Goal: Transaction & Acquisition: Purchase product/service

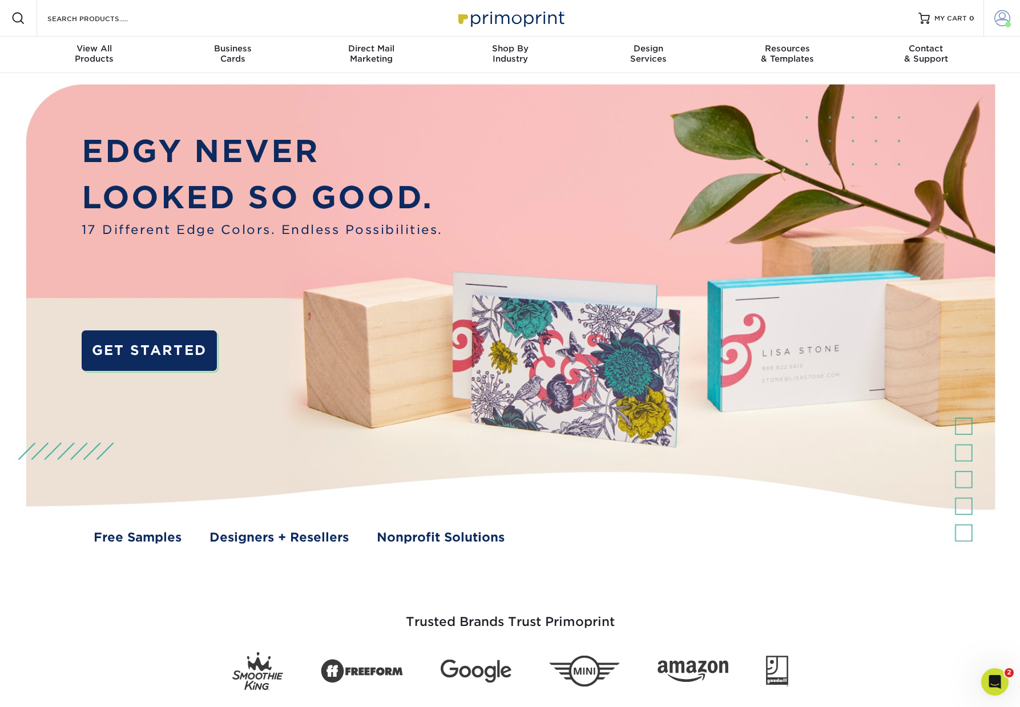
click at [999, 16] on span at bounding box center [1002, 18] width 16 height 16
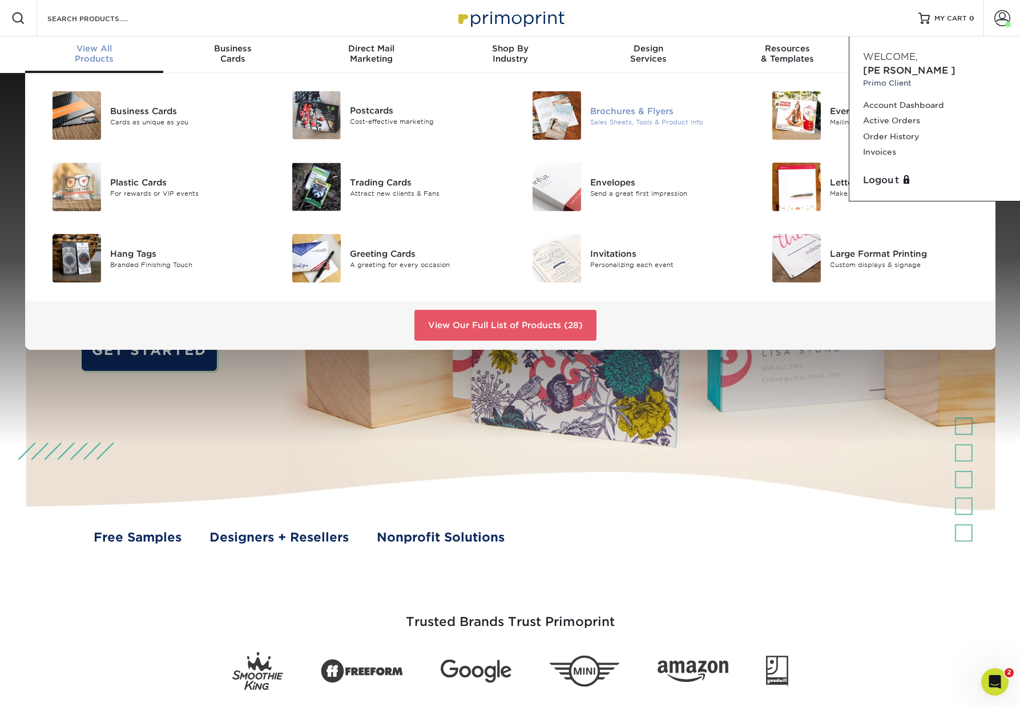
click at [616, 108] on div "Brochures & Flyers" at bounding box center [665, 110] width 151 height 13
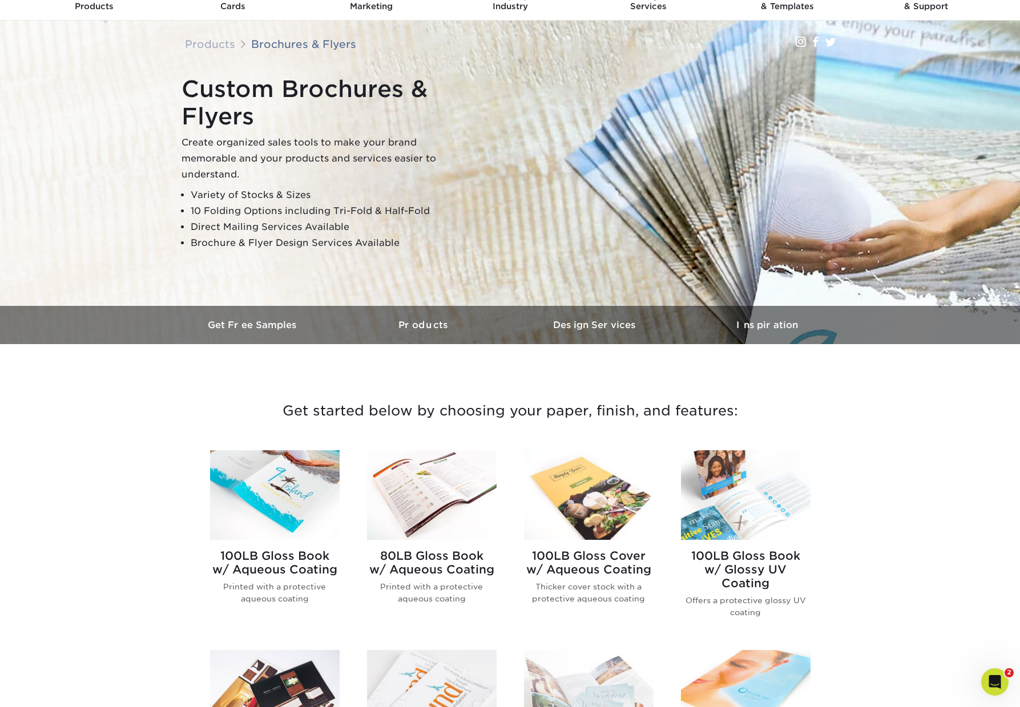
scroll to position [68, 0]
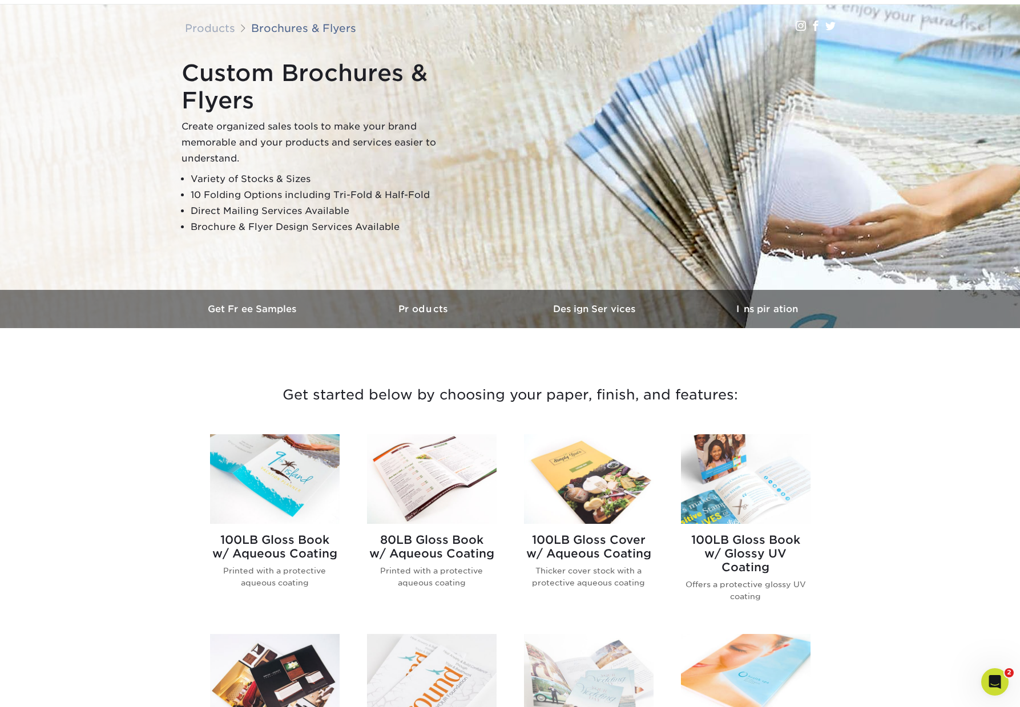
click at [444, 469] on img at bounding box center [432, 479] width 130 height 90
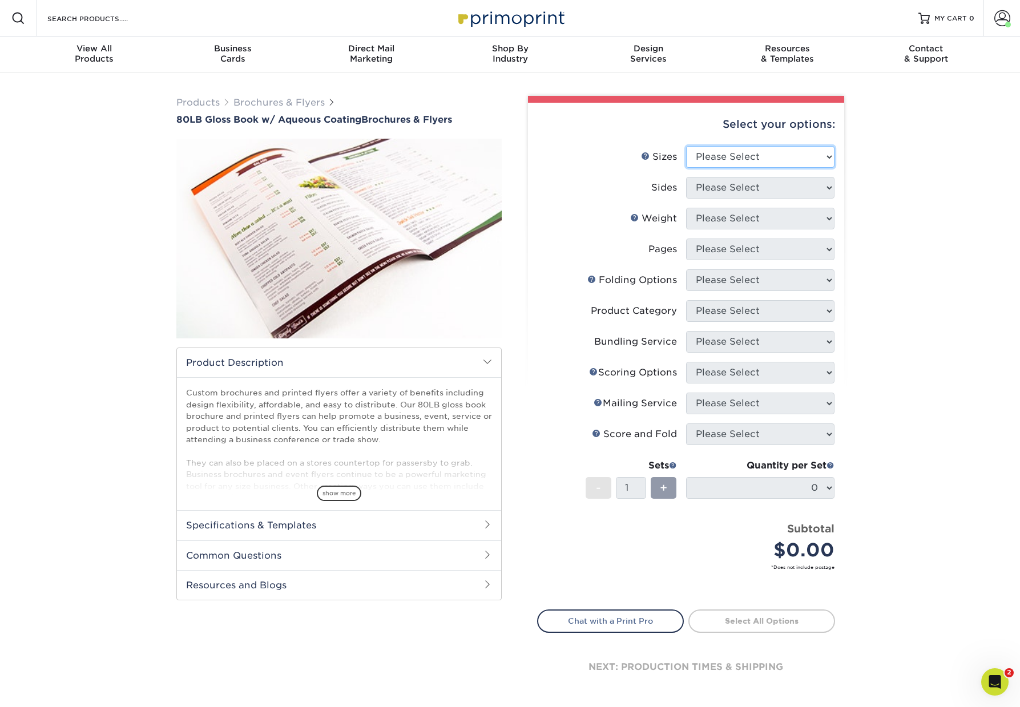
click at [827, 154] on select "Please Select 3.67" x 8.5" 3.67" x 8.5" 4" x 6" 4" x 8.5" 4" x 9" 4" x 11" 4" x…" at bounding box center [760, 157] width 148 height 22
select select "8.50x11.00"
click at [686, 146] on select "Please Select 3.67" x 8.5" 3.67" x 8.5" 4" x 6" 4" x 8.5" 4" x 9" 4" x 11" 4" x…" at bounding box center [760, 157] width 148 height 22
click at [812, 188] on select "Please Select Print Both Sides Print Front Only" at bounding box center [760, 188] width 148 height 22
select select "13abbda7-1d64-4f25-8bb2-c179b224825d"
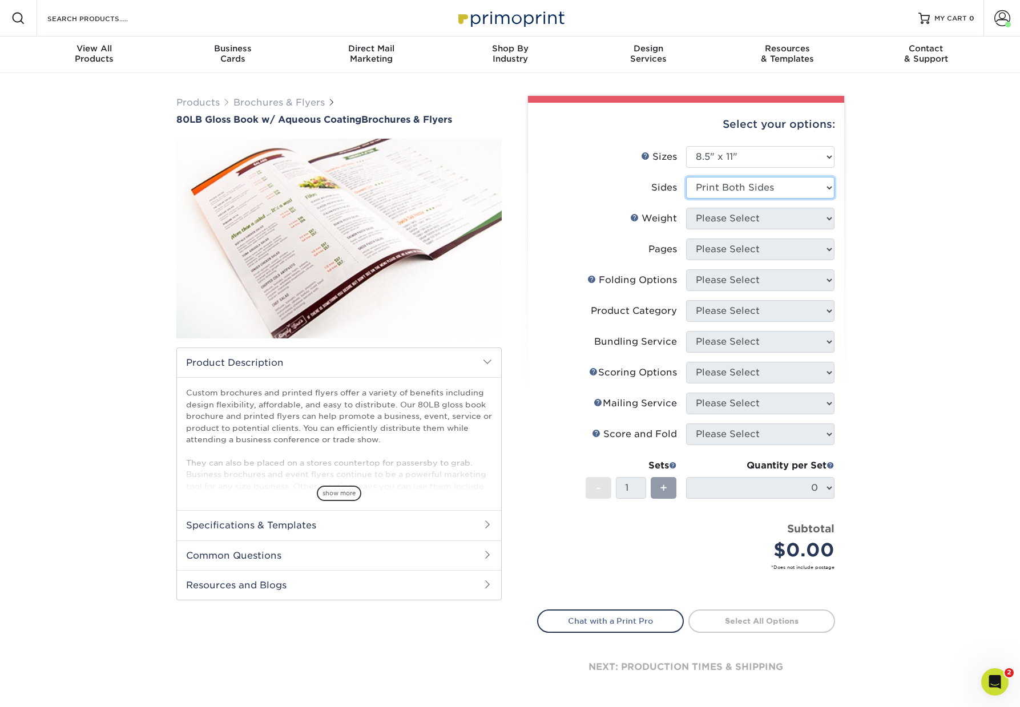
click at [686, 177] on select "Please Select Print Both Sides Print Front Only" at bounding box center [760, 188] width 148 height 22
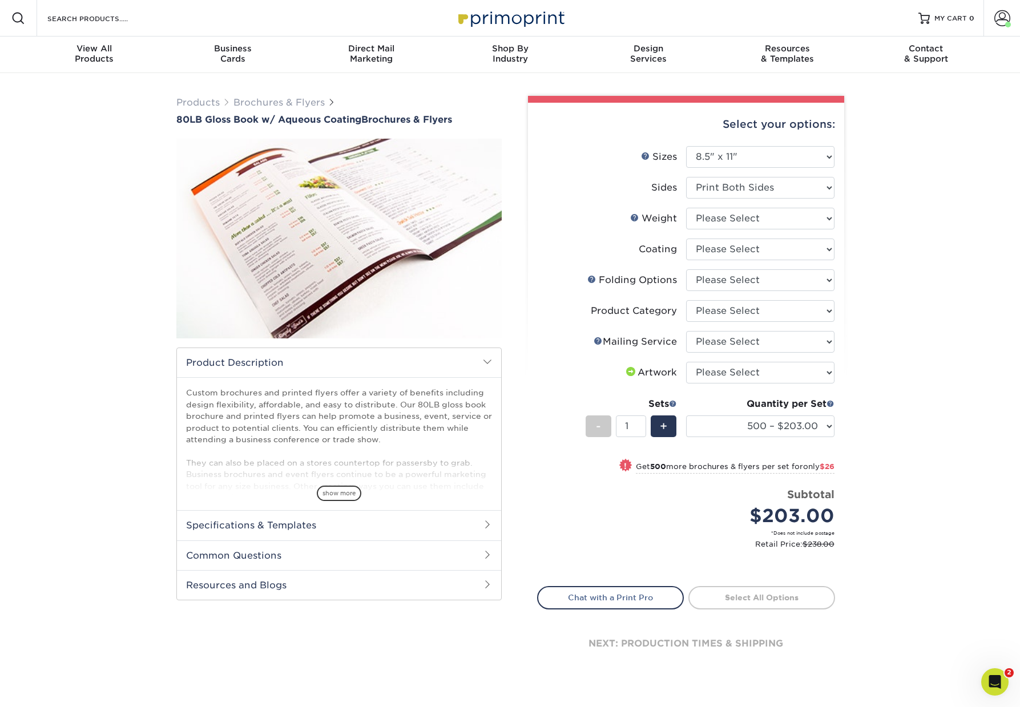
click at [835, 216] on div "Select your options: Sizes Help Sizes Please Select 3.67" x 8.5" 3.67" x 8.5" 4…" at bounding box center [686, 395] width 316 height 585
click at [827, 219] on select "Please Select 80LB" at bounding box center [760, 219] width 148 height 22
select select "80LB"
click at [686, 208] on select "Please Select 80LB" at bounding box center [760, 219] width 148 height 22
click at [819, 255] on select at bounding box center [760, 250] width 148 height 22
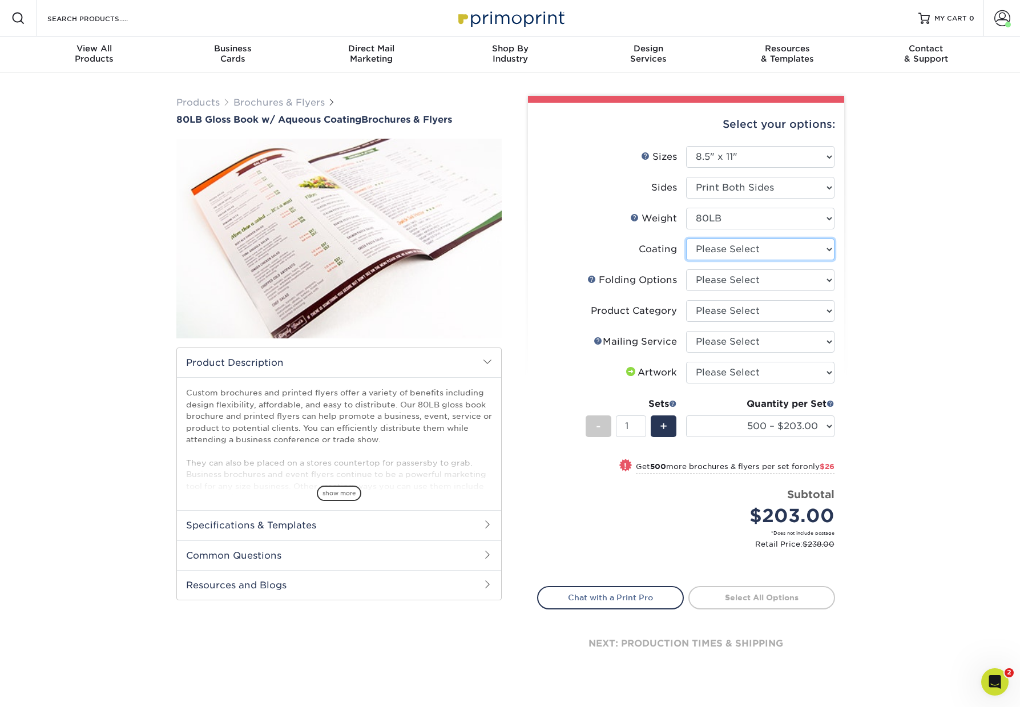
select select "d41dab50-ff65-4f4f-bb17-2afe4d36ae33"
click at [686, 239] on select at bounding box center [760, 250] width 148 height 22
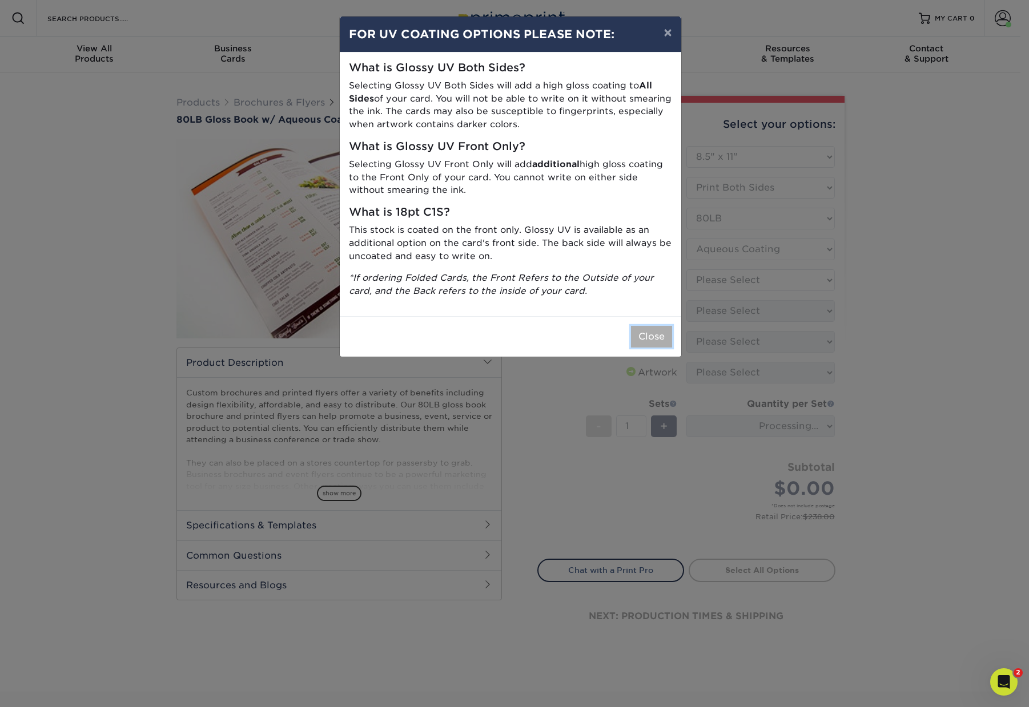
click at [642, 343] on button "Close" at bounding box center [651, 337] width 41 height 22
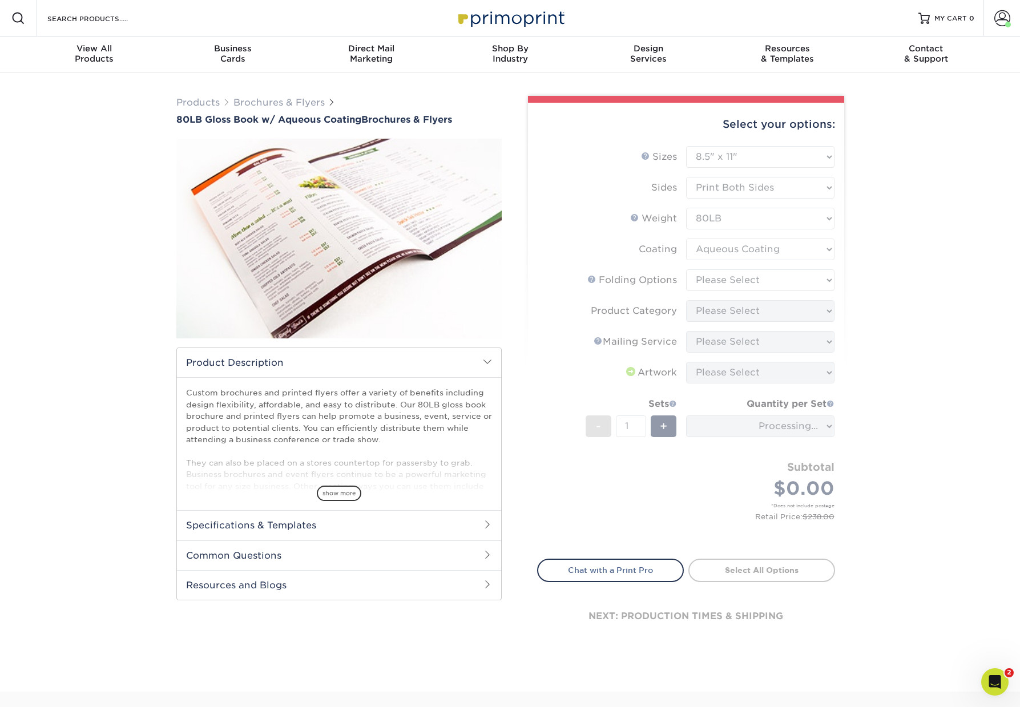
click at [859, 272] on div "Products Brochures & Flyers 80LB Gloss Book w/ Aqueous Coating Brochures & Flye…" at bounding box center [510, 382] width 1020 height 619
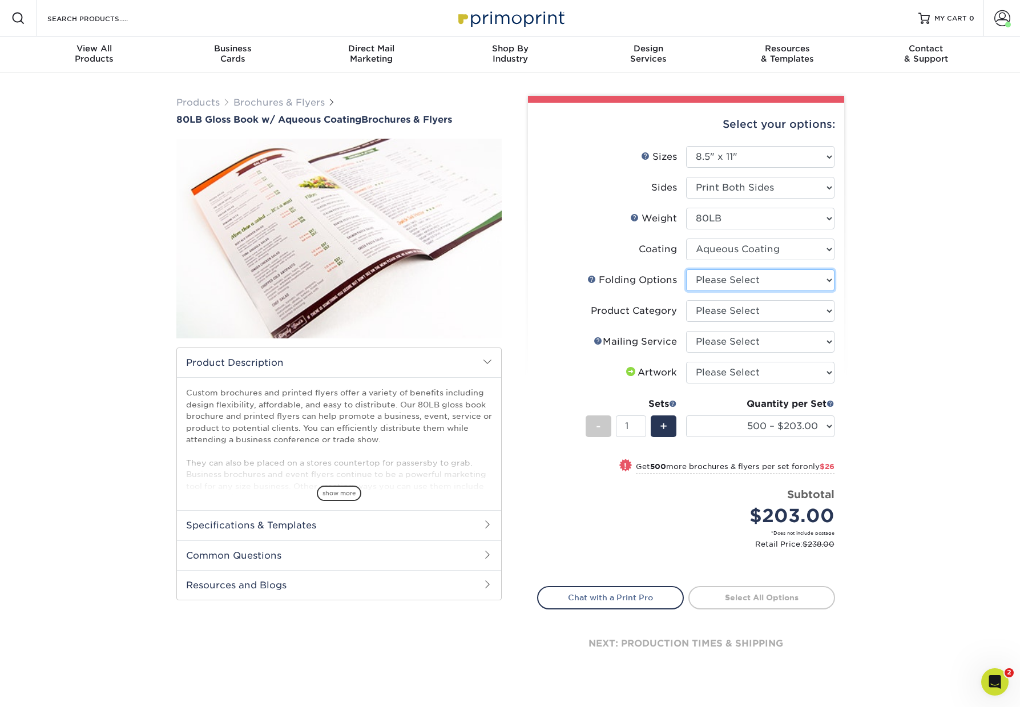
click at [821, 283] on select "Please Select FLAT - No Folding Accordion Fold Half-Fold (Vertical) Half-Fold (…" at bounding box center [760, 280] width 148 height 22
select select "9b1d5825-34d1-4721-9874-ed79abb003d7"
click at [686, 269] on select "Please Select FLAT - No Folding Accordion Fold Half-Fold (Vertical) Half-Fold (…" at bounding box center [760, 280] width 148 height 22
click at [824, 313] on select "Please Select Flyers and Brochures" at bounding box center [760, 311] width 148 height 22
select select "1a668080-6b7c-4174-b399-2c3833b27ef4"
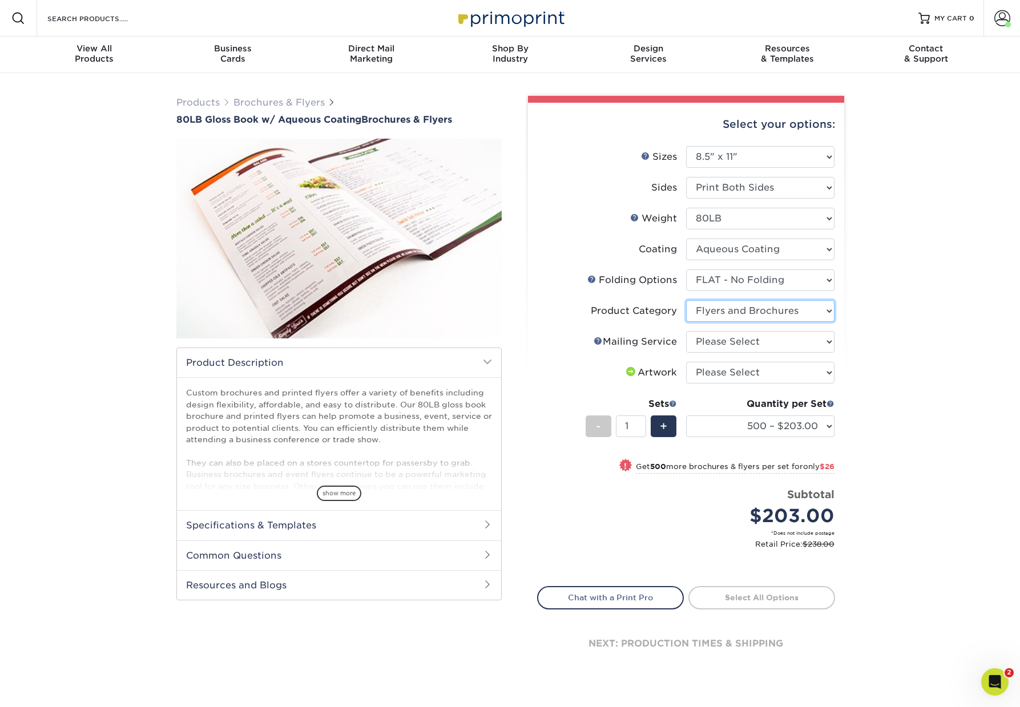
click at [686, 300] on select "Please Select Flyers and Brochures" at bounding box center [760, 311] width 148 height 22
click at [828, 338] on select "Please Select No Direct Mailing Service No, I will mail/stamp/imprint Direct Ma…" at bounding box center [760, 342] width 148 height 22
select select "3e5e9bdd-d78a-4c28-a41d-fe1407925ca6"
click at [686, 331] on select "Please Select No Direct Mailing Service No, I will mail/stamp/imprint Direct Ma…" at bounding box center [760, 342] width 148 height 22
click at [831, 373] on select "Please Select I will upload files I need a design - $175" at bounding box center [760, 373] width 148 height 22
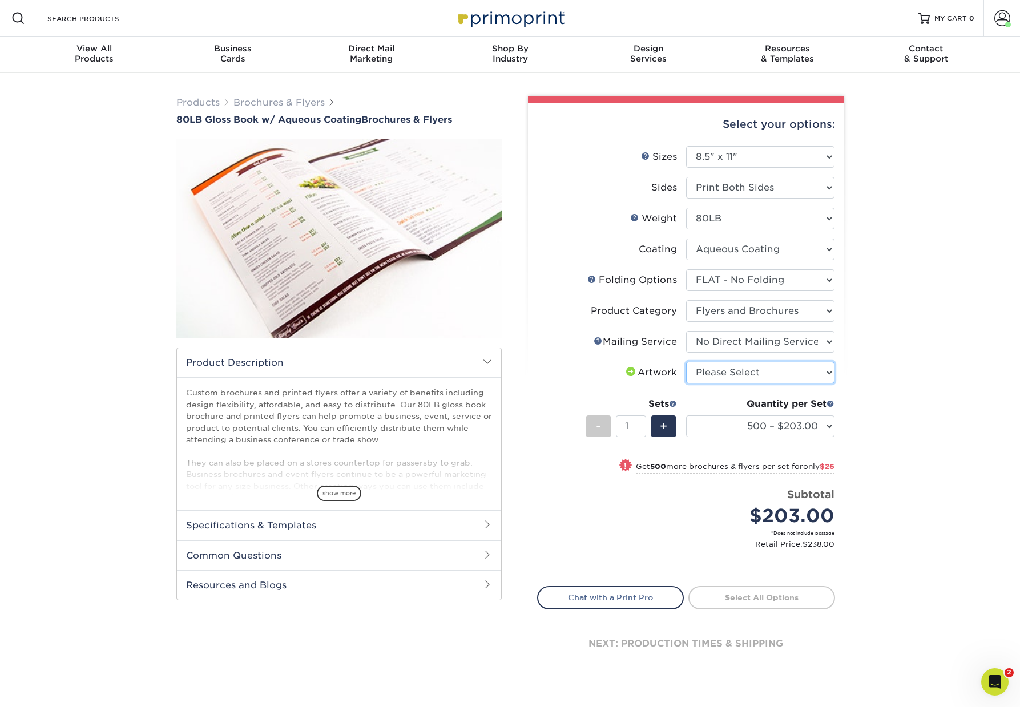
select select "upload"
click at [686, 362] on select "Please Select I will upload files I need a design - $175" at bounding box center [760, 373] width 148 height 22
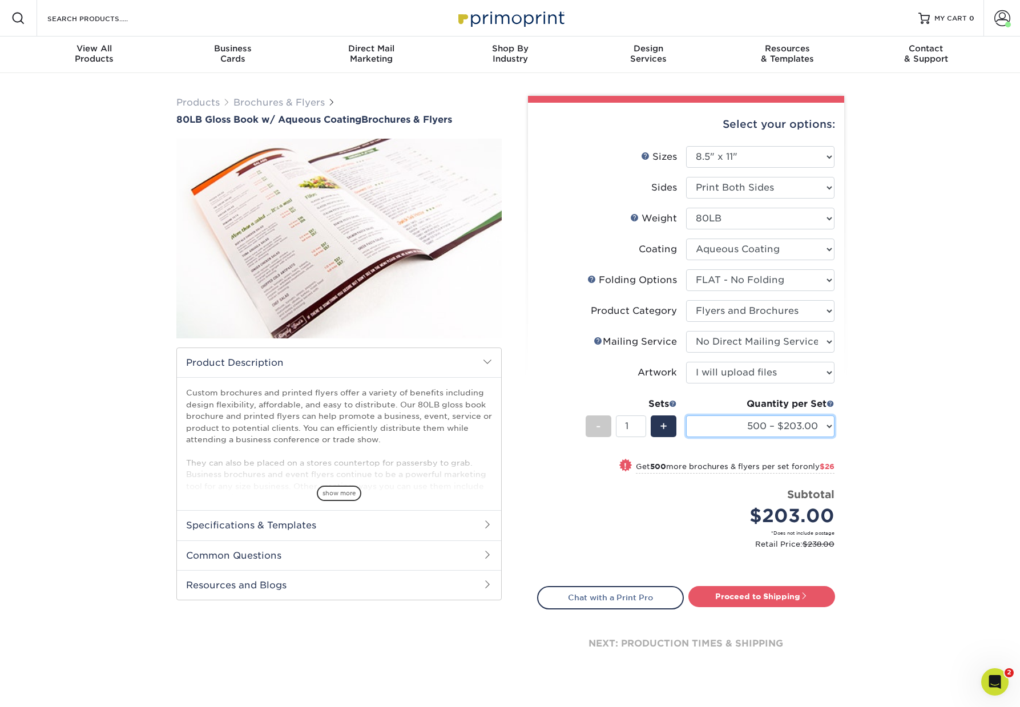
click at [831, 429] on select "500 – $203.00 1000 – $229.00 2000 – $267.00 2500 – $334.00 3000 – $418.00 4000 …" at bounding box center [760, 427] width 148 height 22
select select "1000 – $229.00"
click at [686, 416] on select "500 – $203.00 1000 – $229.00 2000 – $267.00 2500 – $334.00 3000 – $418.00 4000 …" at bounding box center [760, 427] width 148 height 22
click at [767, 598] on link "Proceed to Shipping" at bounding box center [761, 596] width 147 height 21
type input "Set 1"
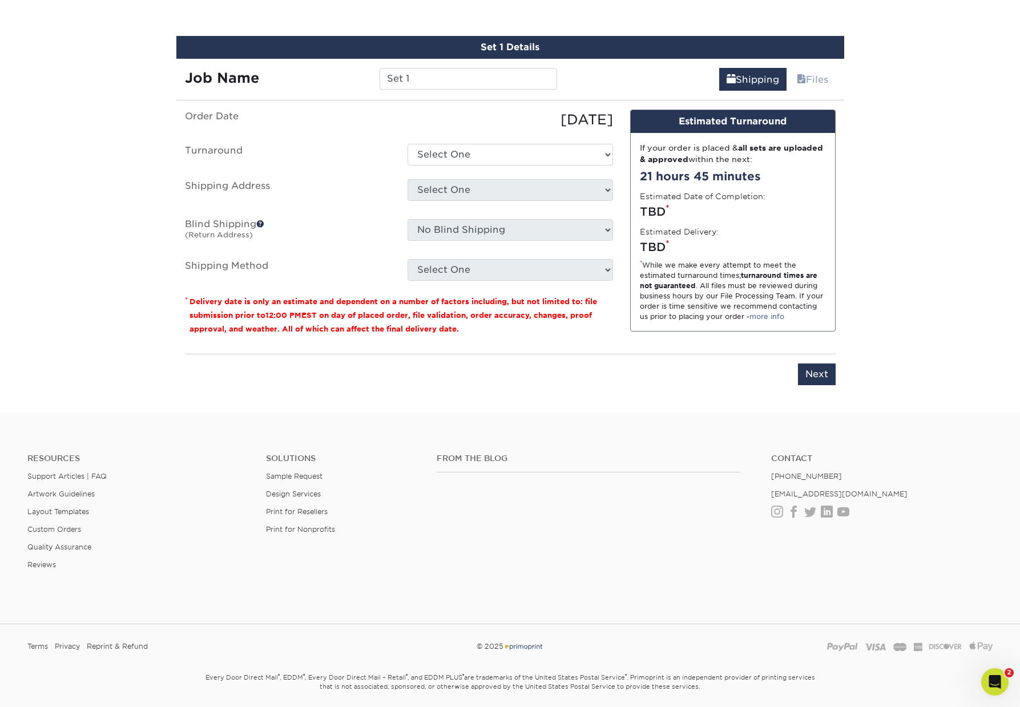
scroll to position [617, 0]
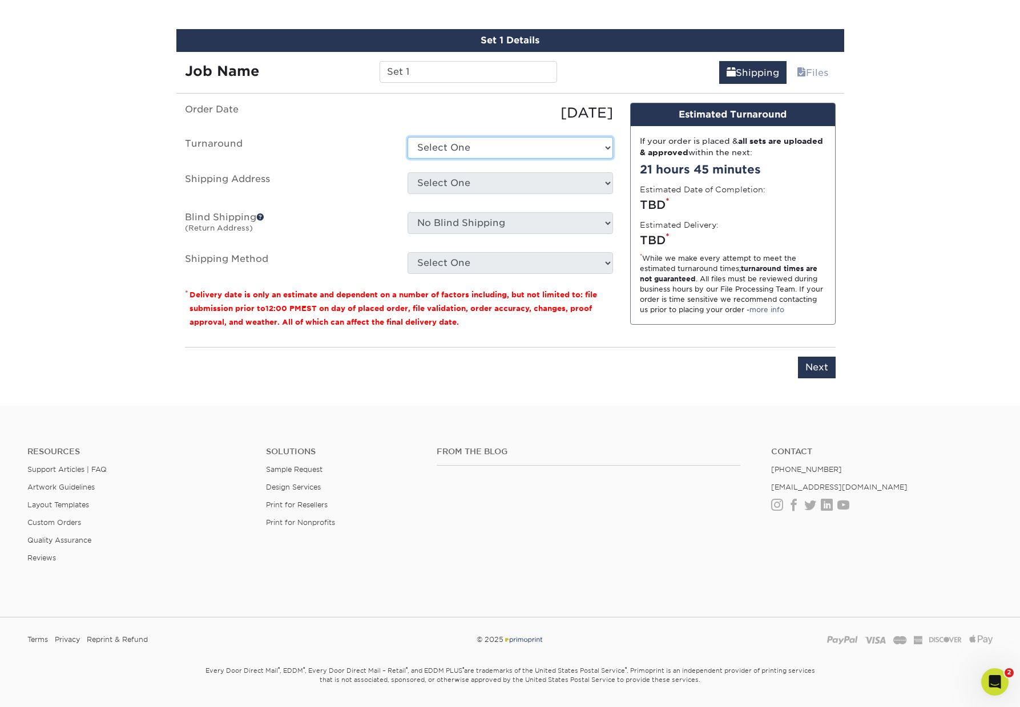
click at [597, 150] on select "Select One 2-4 Business Days 2 Day Next Business Day" at bounding box center [510, 148] width 205 height 22
select select "ae3619ba-07a5-4e5d-b0f7-396255511407"
click at [408, 137] on select "Select One 2-4 Business Days 2 Day Next Business Day" at bounding box center [510, 148] width 205 height 22
click at [523, 183] on select "Select One Automated Mailing Building 11 Business Cards Business Cards CHNCT Ch…" at bounding box center [510, 183] width 205 height 22
select select "257904"
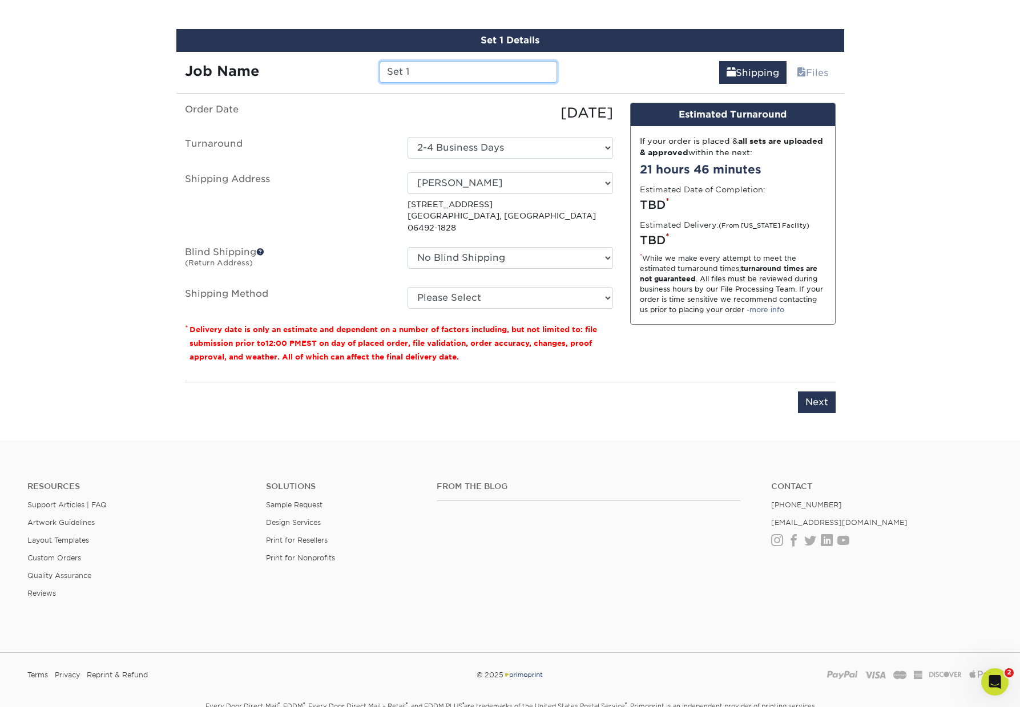
drag, startPoint x: 414, startPoint y: 68, endPoint x: 352, endPoint y: 66, distance: 61.7
click at [352, 66] on div "Job Name Set 1" at bounding box center [371, 72] width 390 height 22
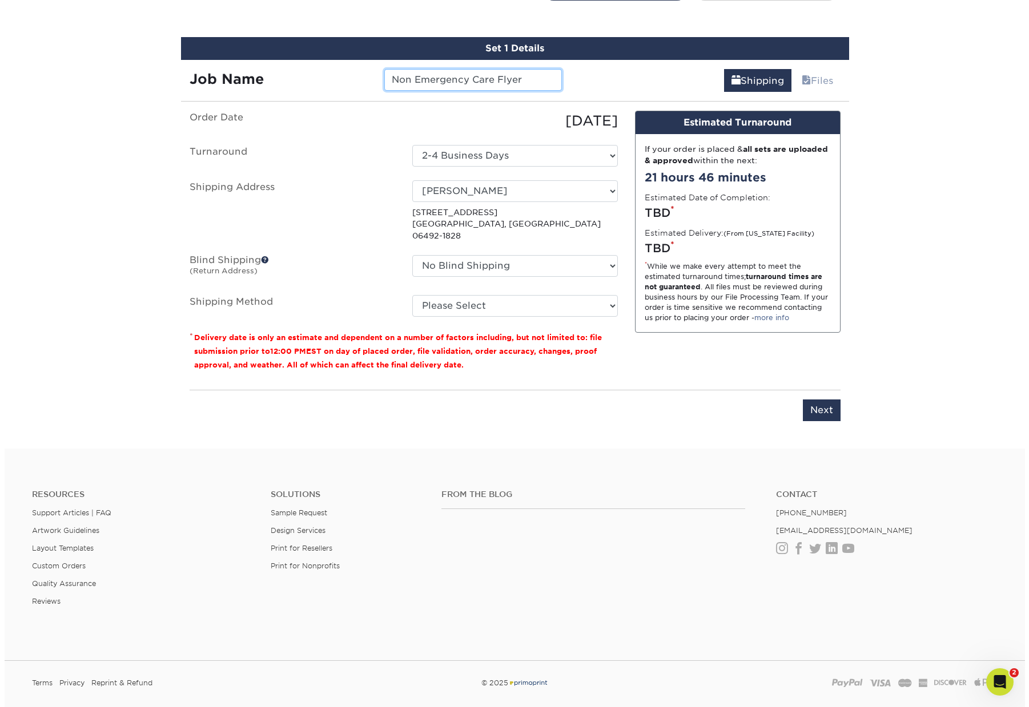
scroll to position [594, 0]
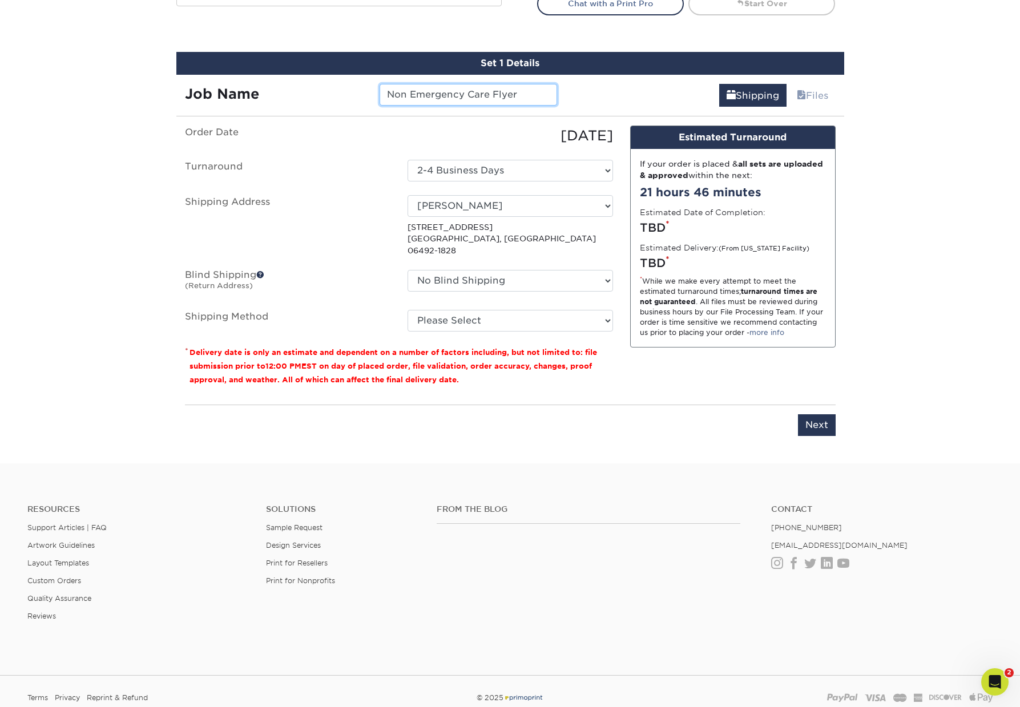
type input "Non Emergency Care Flyer"
click at [525, 310] on select "Please Select Ground Shipping (+$34.98) 3 Day Shipping Service (+$78.70) 2 Day …" at bounding box center [510, 321] width 205 height 22
select select "03"
click at [408, 310] on select "Please Select Ground Shipping (+$34.98) 3 Day Shipping Service (+$78.70) 2 Day …" at bounding box center [510, 321] width 205 height 22
click at [823, 414] on input "Next" at bounding box center [817, 425] width 38 height 22
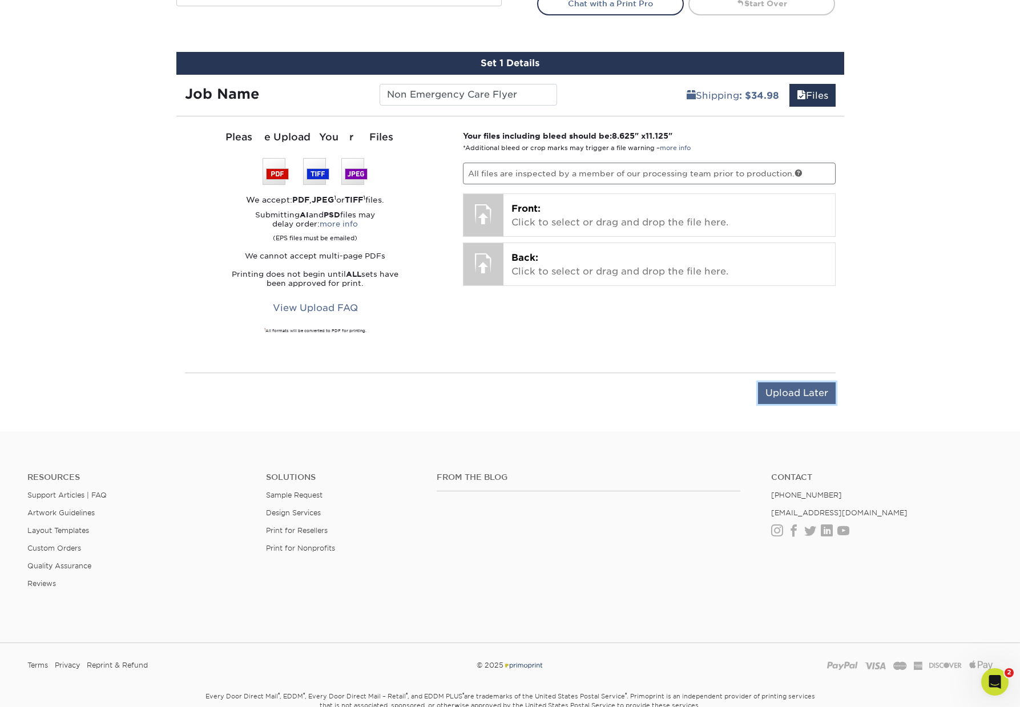
click at [816, 394] on input "Upload Later" at bounding box center [797, 393] width 78 height 22
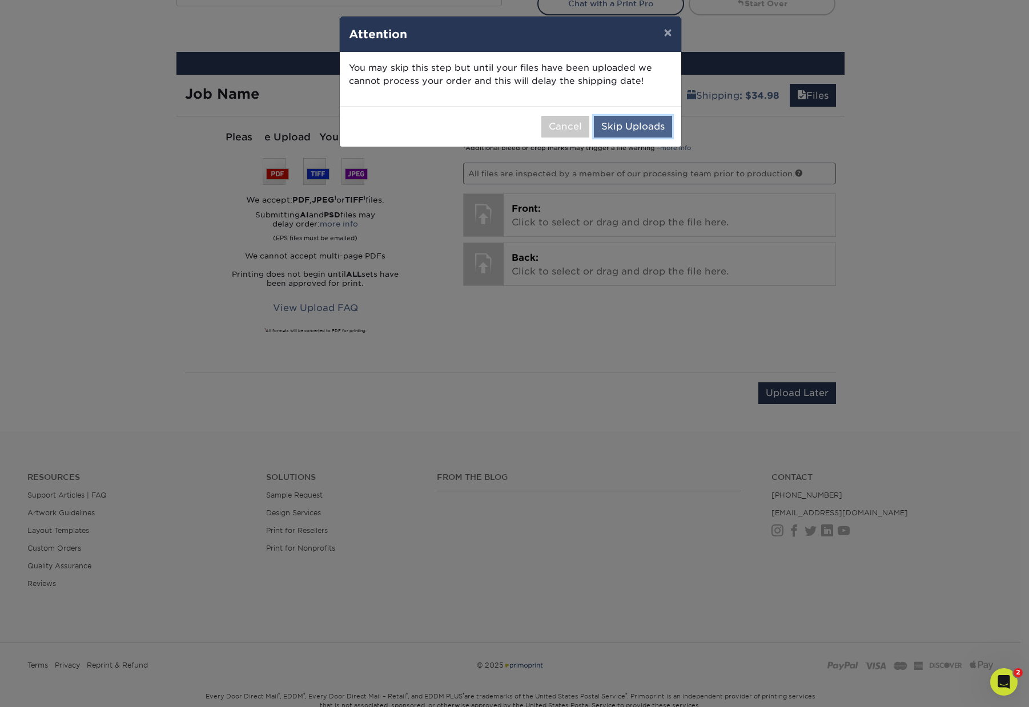
click at [614, 126] on button "Skip Uploads" at bounding box center [633, 127] width 78 height 22
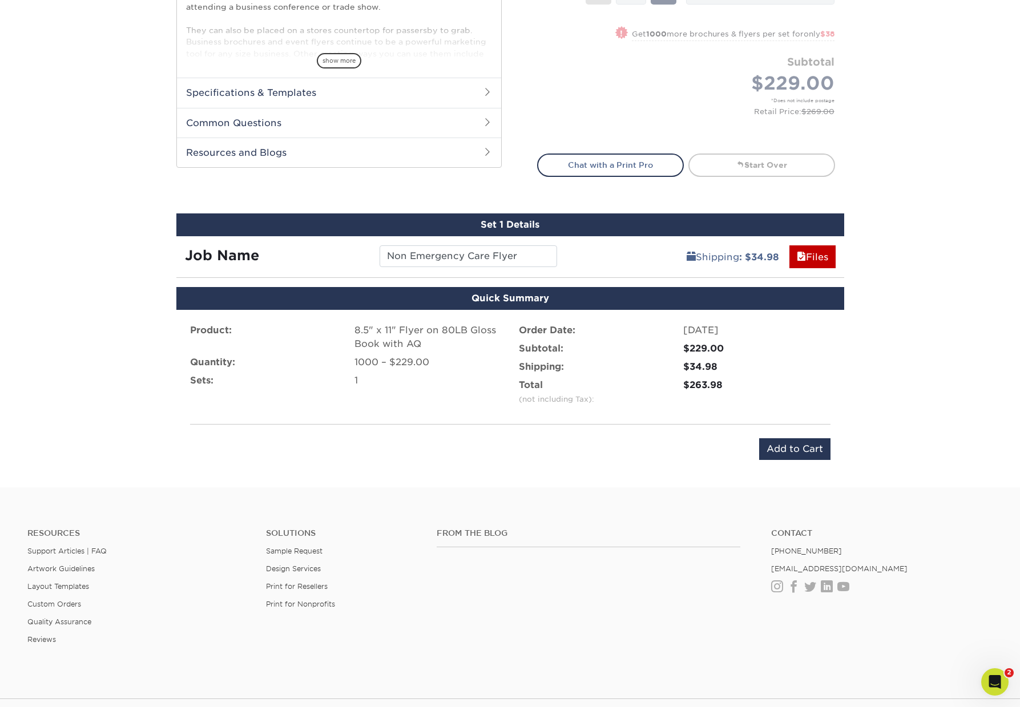
scroll to position [364, 0]
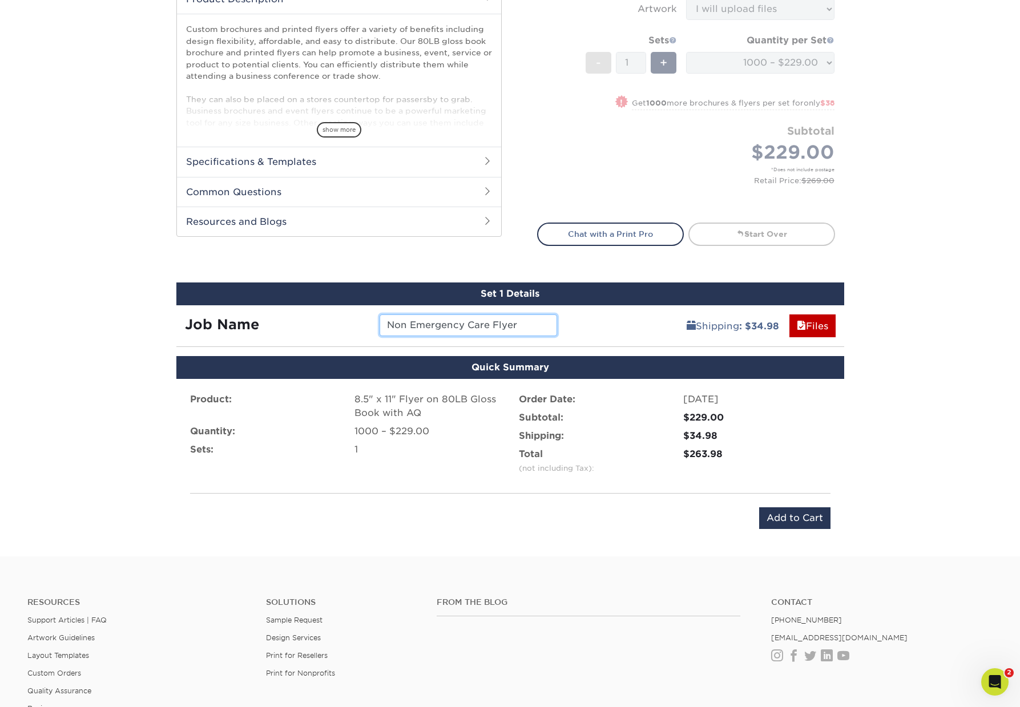
click at [387, 325] on input "Non Emergency Care Flyer" at bounding box center [469, 326] width 178 height 22
click at [479, 324] on input "Non Emergency Care Flyer" at bounding box center [469, 326] width 178 height 22
click at [389, 324] on input "Non Emergency Care Flyer" at bounding box center [469, 326] width 178 height 22
paste input "137065: Urgent Care Infographic Flyer"
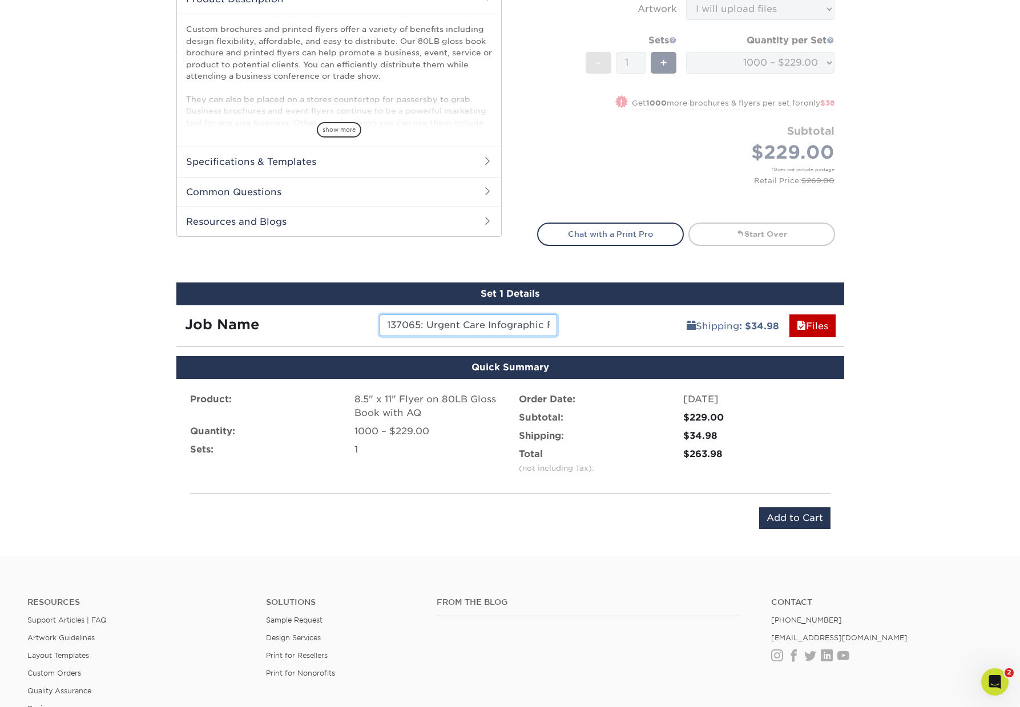
drag, startPoint x: 405, startPoint y: 324, endPoint x: 426, endPoint y: 323, distance: 20.6
click at [198, 315] on div "Job Name 137065: Urgent Care Infographic FlyerNon Emergency Care Flyer" at bounding box center [371, 326] width 390 height 22
click at [427, 323] on input "137065: Urgent Care Infographic FlyerNon Emergency Care Flyer" at bounding box center [469, 326] width 178 height 22
drag, startPoint x: 548, startPoint y: 321, endPoint x: 795, endPoint y: 305, distance: 247.6
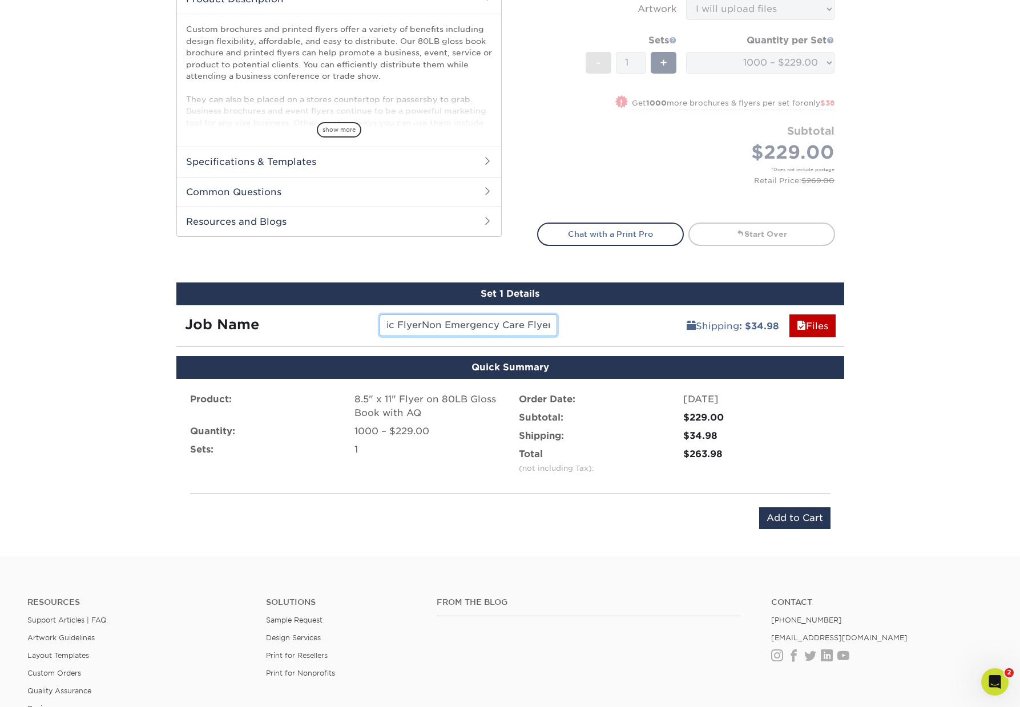
click at [795, 305] on div "Job Name 137065 Non Emergency Urgent Care Infographic FlyerNon Emergency Care F…" at bounding box center [510, 321] width 668 height 32
click at [495, 324] on input "137065 Non Emergency Urgent Care Infographic FlyerNon Emergency Care Flyer" at bounding box center [469, 326] width 178 height 22
drag, startPoint x: 421, startPoint y: 325, endPoint x: 517, endPoint y: 329, distance: 96.6
click at [517, 329] on input "137065 Non Emergency Urgent Care Infographic FlyerNon Emergency Care Flyer" at bounding box center [469, 326] width 178 height 22
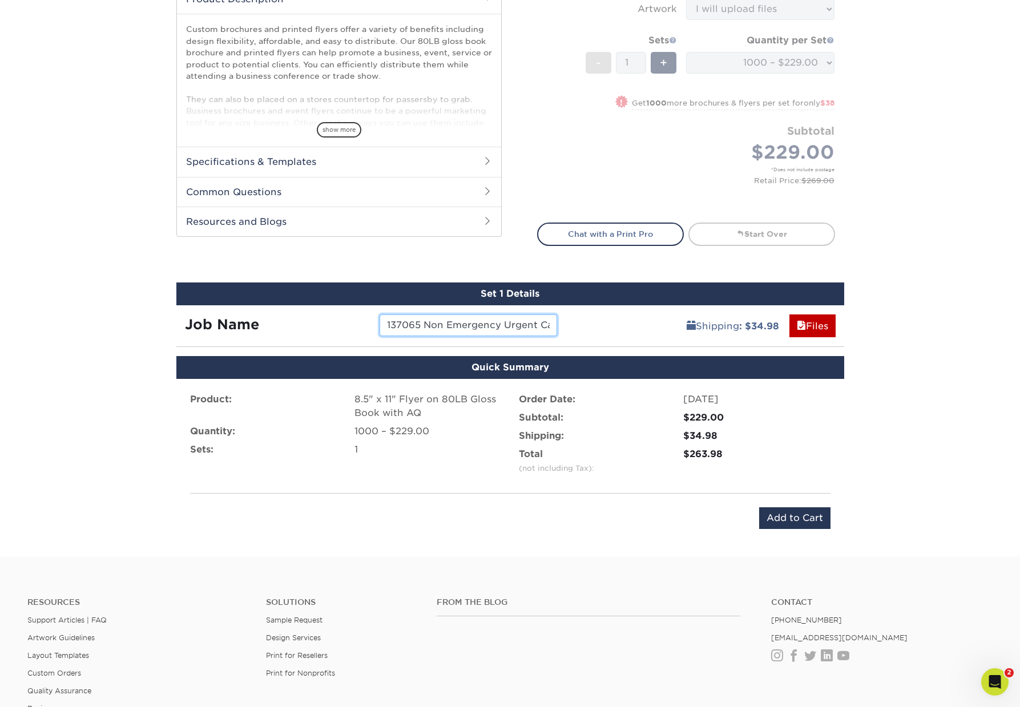
click at [524, 329] on input "137065 Non Emergency Urgent Care Flyer" at bounding box center [469, 326] width 178 height 22
drag, startPoint x: 455, startPoint y: 328, endPoint x: 612, endPoint y: 321, distance: 157.1
click at [708, 304] on div "Set 1 Details Job Name 137065 Non Emergency Urgent Care Flyer Shipping : $34.98…" at bounding box center [510, 315] width 668 height 65
click at [500, 321] on input "137065 Non Emergency Urgent Care Flyer" at bounding box center [469, 326] width 178 height 22
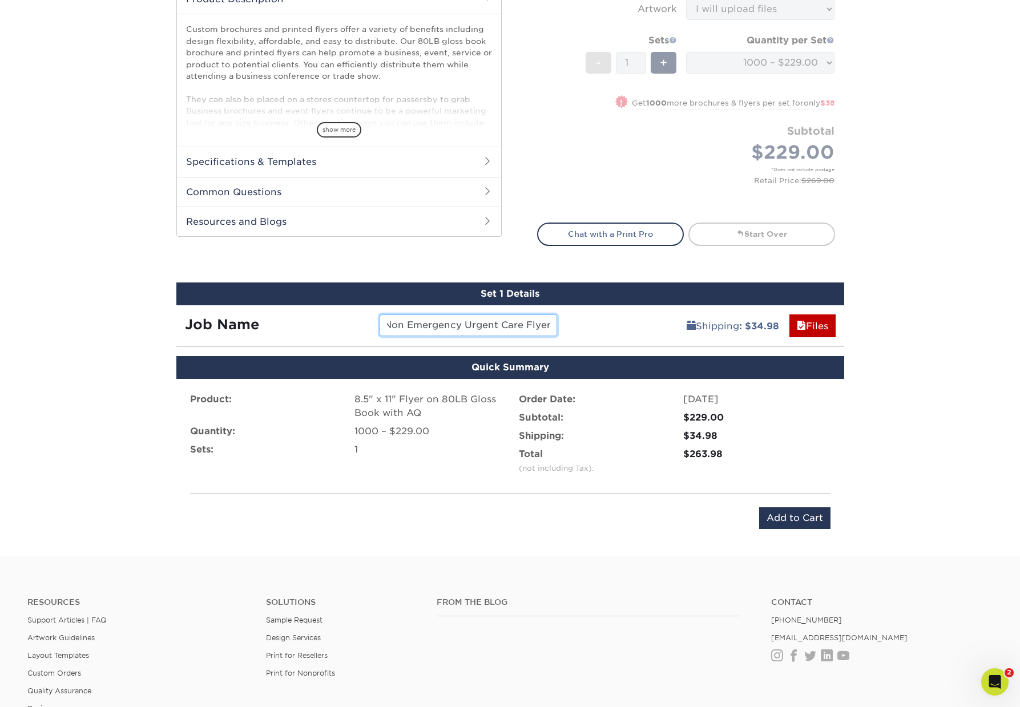
scroll to position [0, 0]
drag, startPoint x: 499, startPoint y: 326, endPoint x: 237, endPoint y: 329, distance: 261.5
click at [237, 329] on div "Job Name 137065 Non Emergency Urgent Care Flyer" at bounding box center [371, 326] width 390 height 22
click at [489, 325] on input "137065 Non Emergency Urgent Care Flyer" at bounding box center [469, 326] width 178 height 22
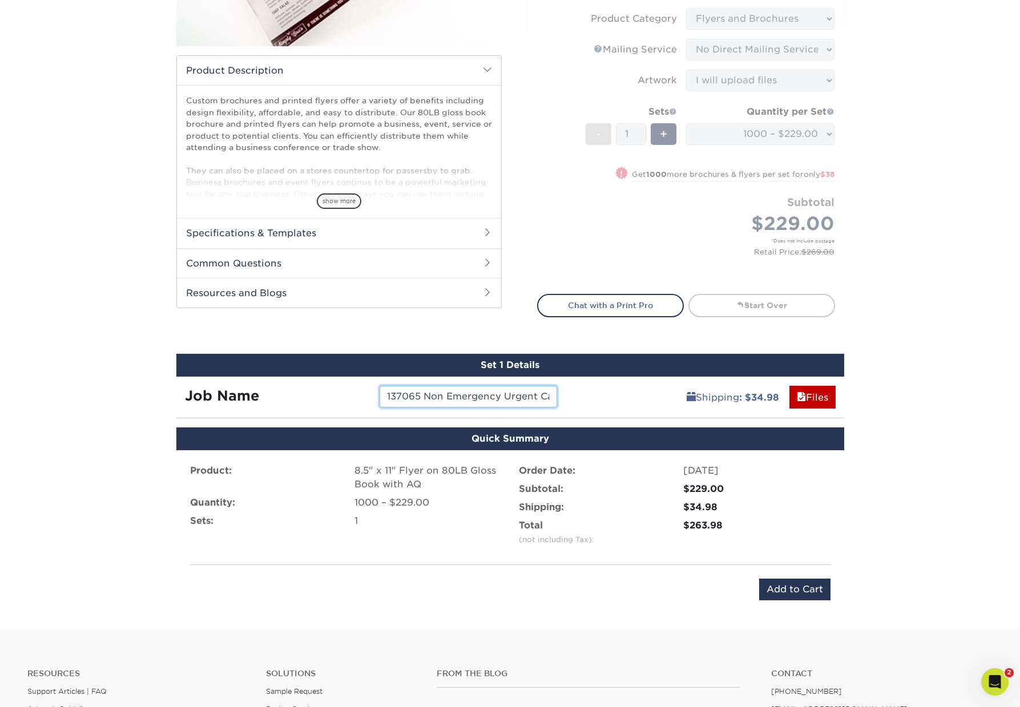
scroll to position [295, 0]
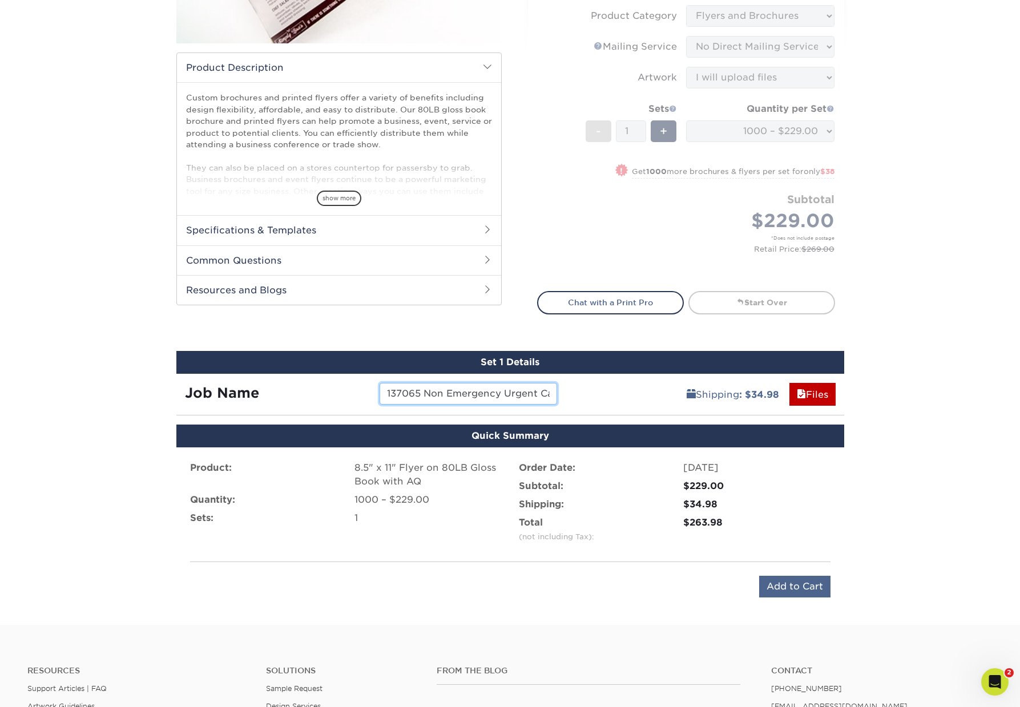
type input "137065 Non Emergency Urgent Care Flyer"
click at [797, 587] on input "Add to Cart" at bounding box center [794, 587] width 71 height 22
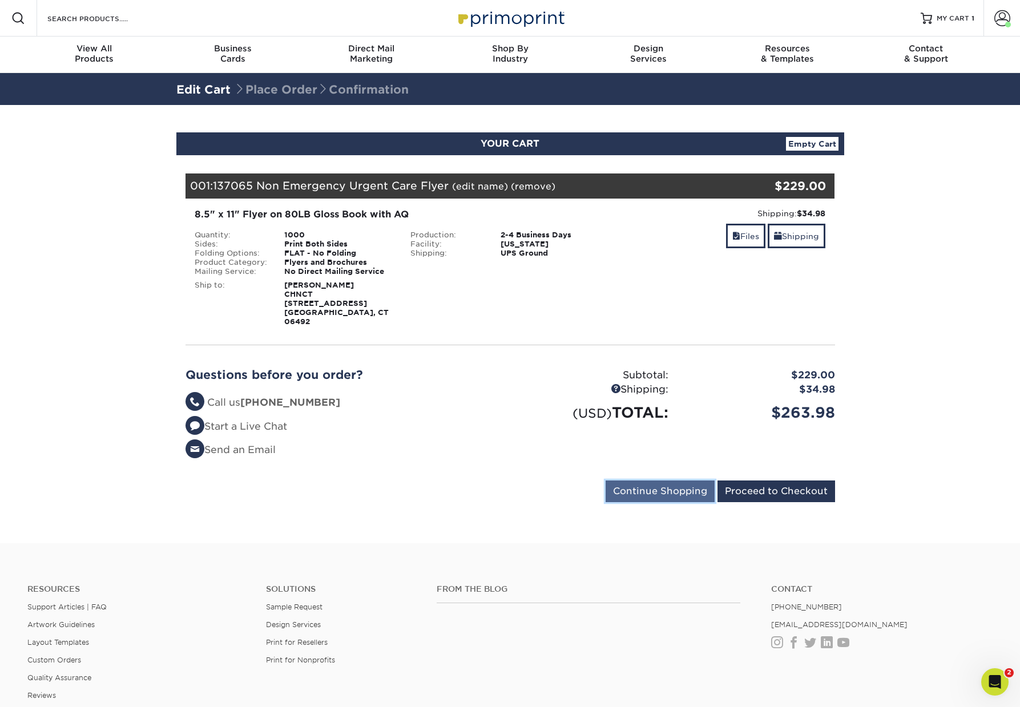
click at [664, 485] on input "Continue Shopping" at bounding box center [660, 492] width 109 height 22
